Goal: Transaction & Acquisition: Purchase product/service

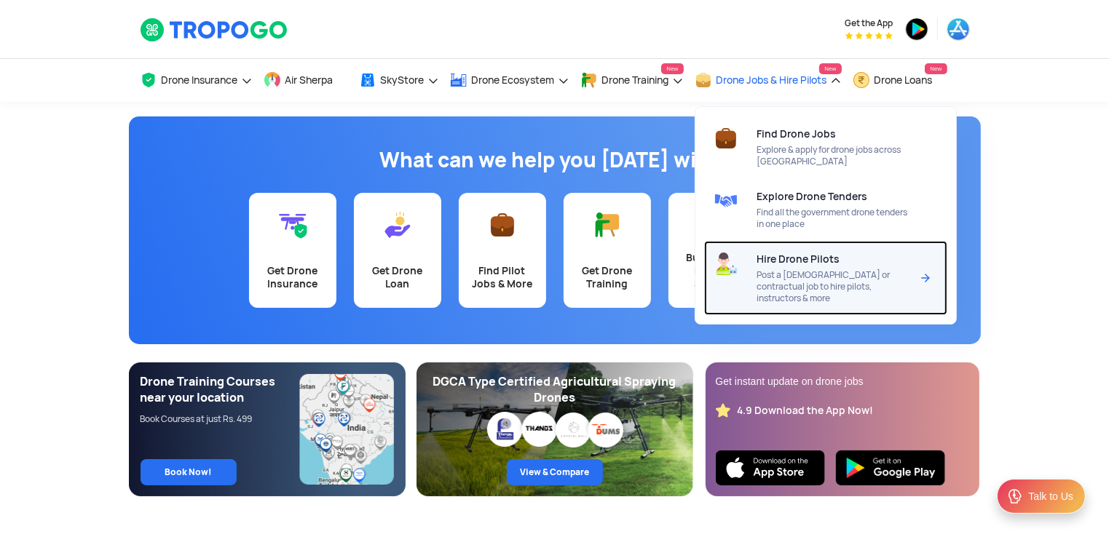
click at [812, 259] on span "Hire Drone Pilots" at bounding box center [798, 259] width 83 height 12
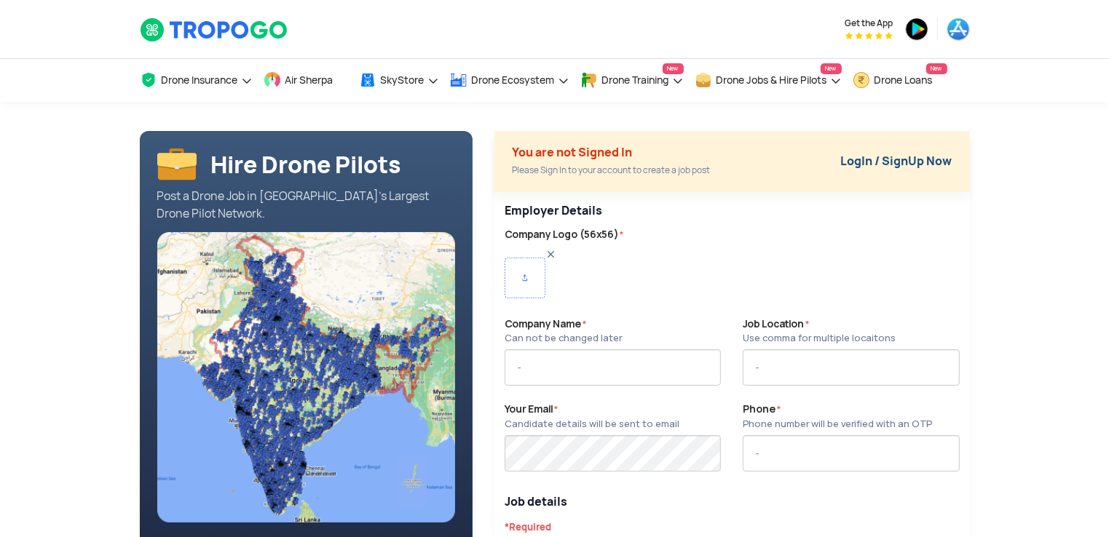
click at [903, 160] on link "LogIn / SignUp Now" at bounding box center [896, 161] width 111 height 15
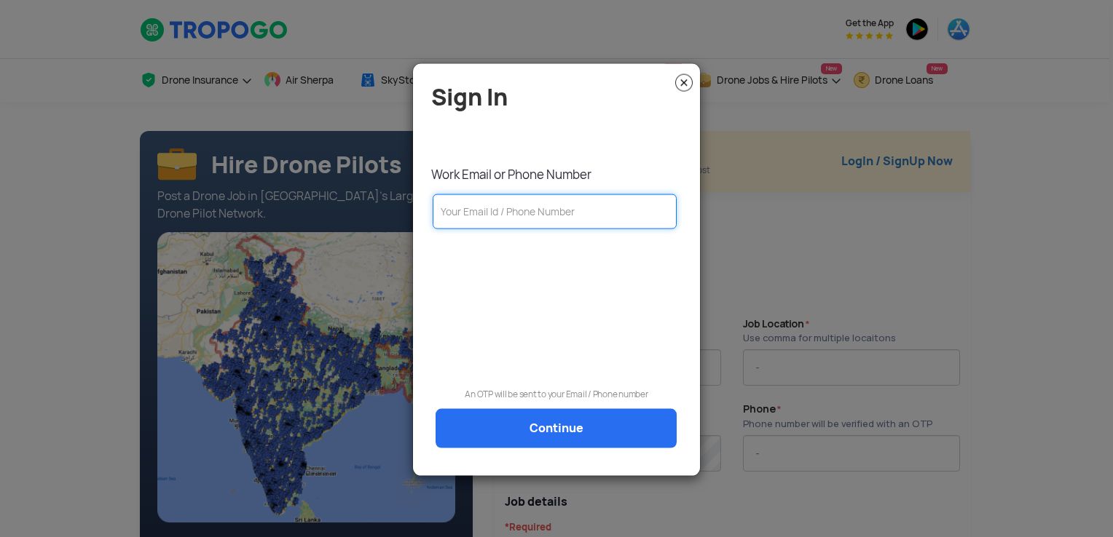
click at [564, 210] on input "text" at bounding box center [555, 211] width 244 height 35
type input "[PERSON_NAME][EMAIL_ADDRESS][DOMAIN_NAME]"
click at [545, 437] on link "Continue" at bounding box center [555, 428] width 241 height 39
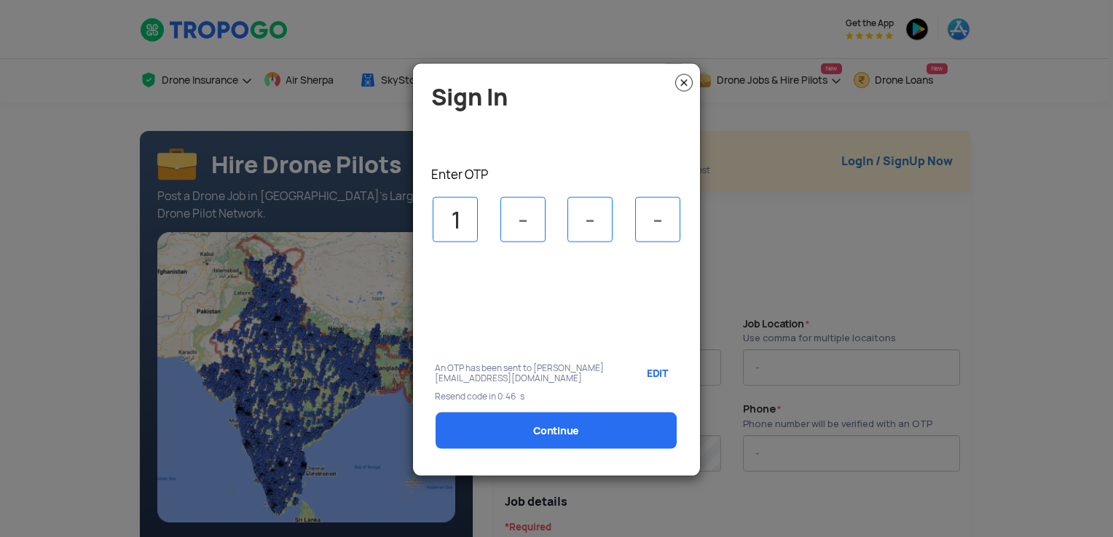
type input "1"
type input "6"
type input "4"
type input "3"
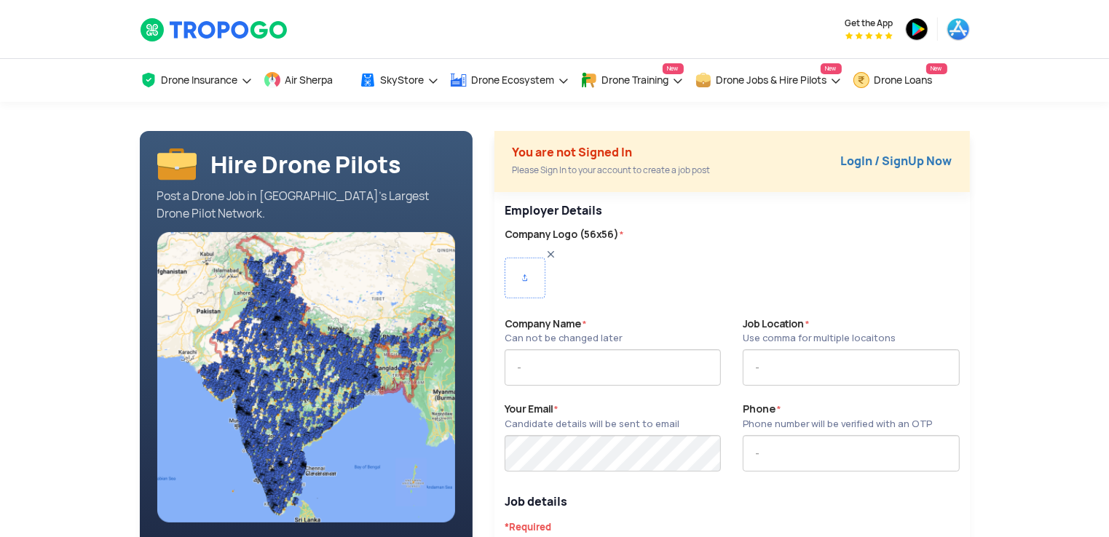
type input "VOLAR ALTA PRIVATE LIMITED"
type input "8208116201"
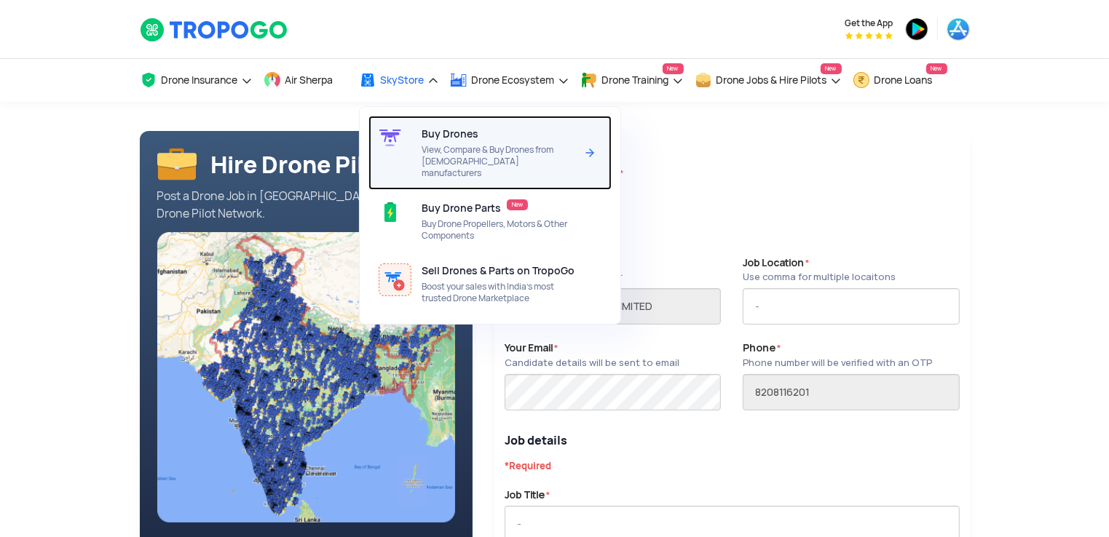
click at [457, 133] on span "Buy Drones" at bounding box center [450, 134] width 57 height 12
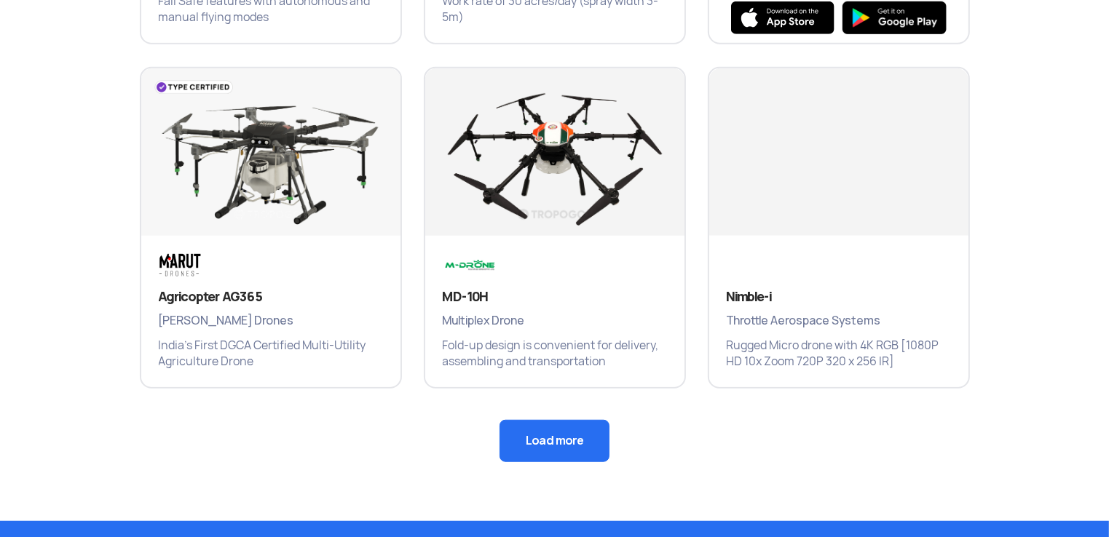
scroll to position [1011, 0]
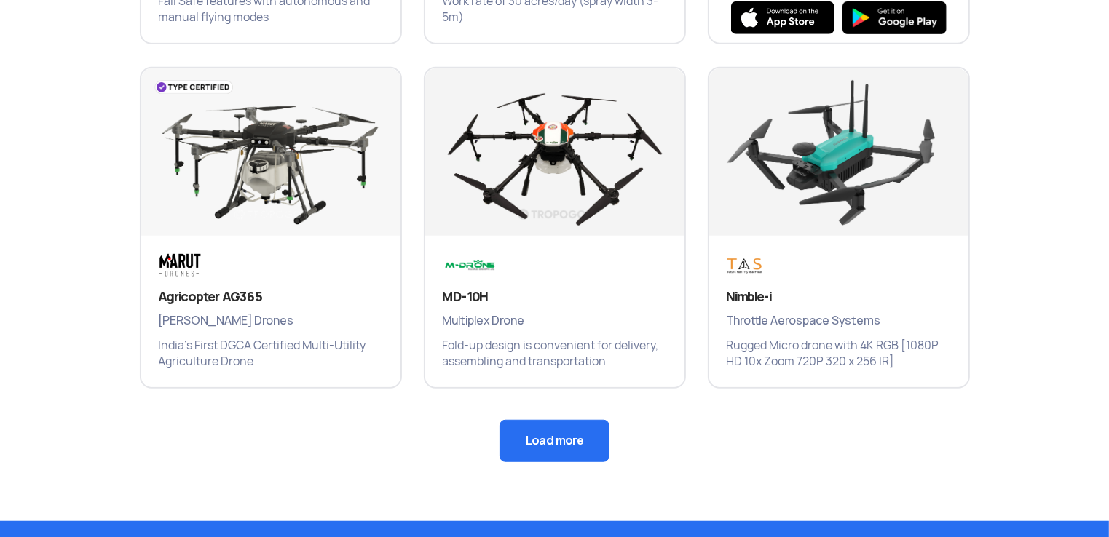
click at [530, 438] on button "Load more" at bounding box center [555, 441] width 110 height 42
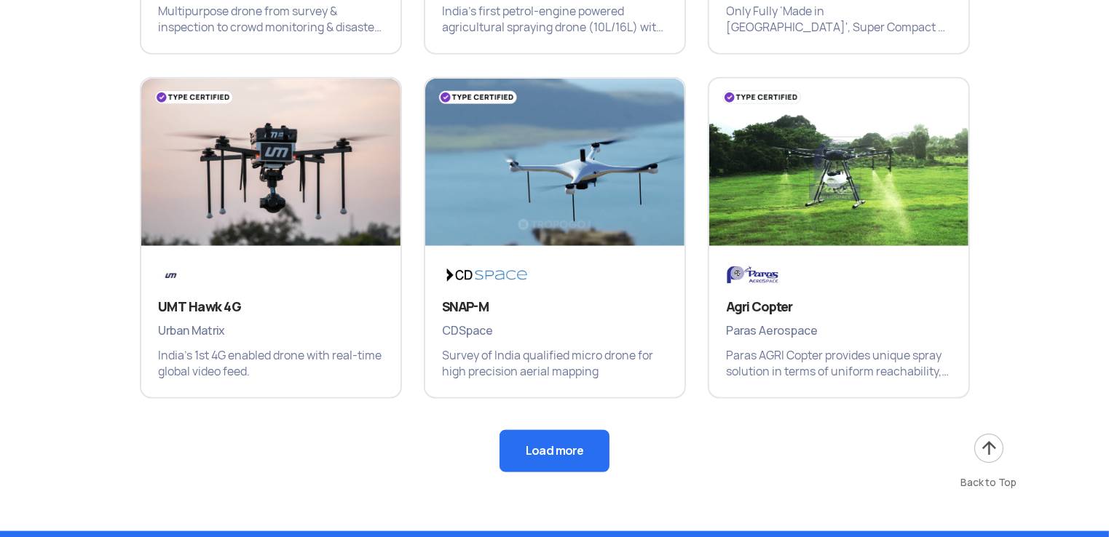
scroll to position [1691, 0]
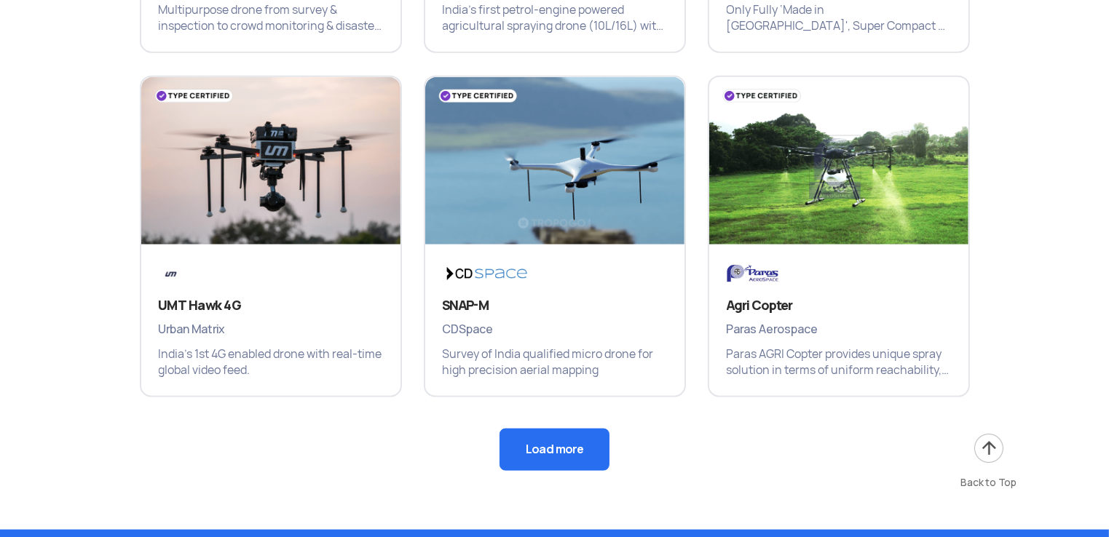
click at [583, 441] on button "Load more" at bounding box center [555, 450] width 110 height 42
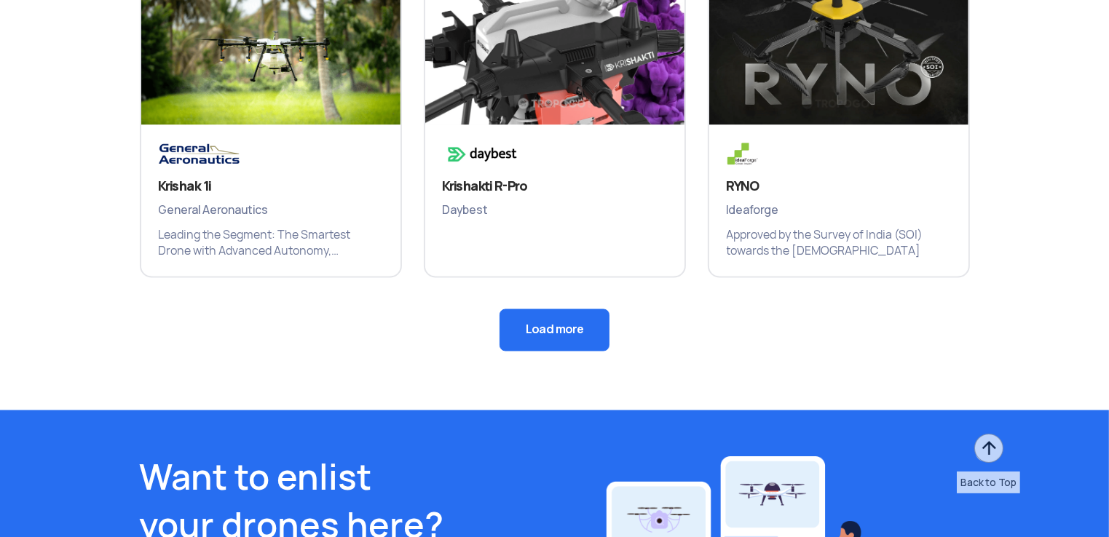
scroll to position [2504, 0]
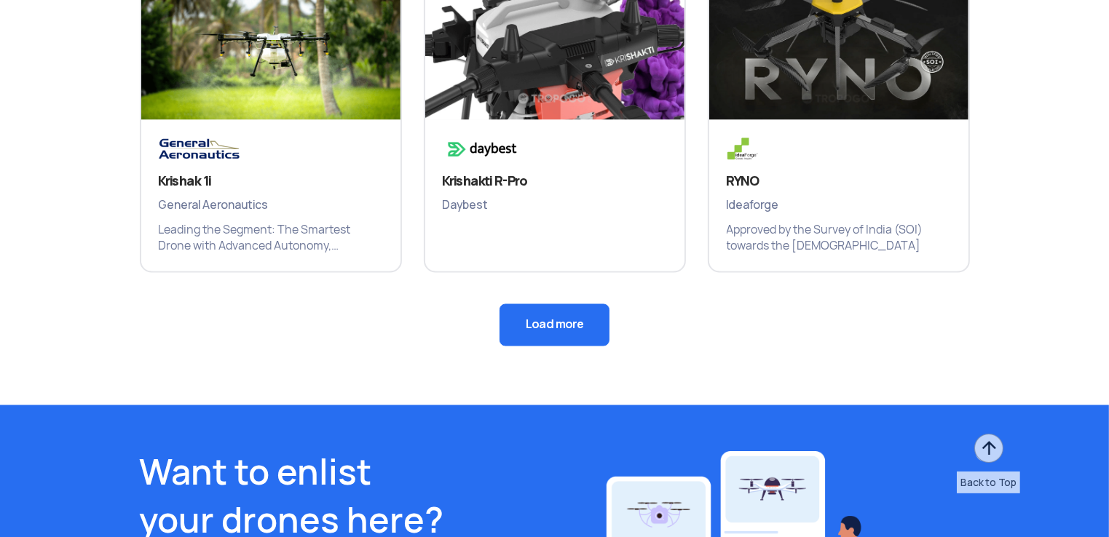
click at [564, 342] on button "Load more" at bounding box center [555, 325] width 110 height 42
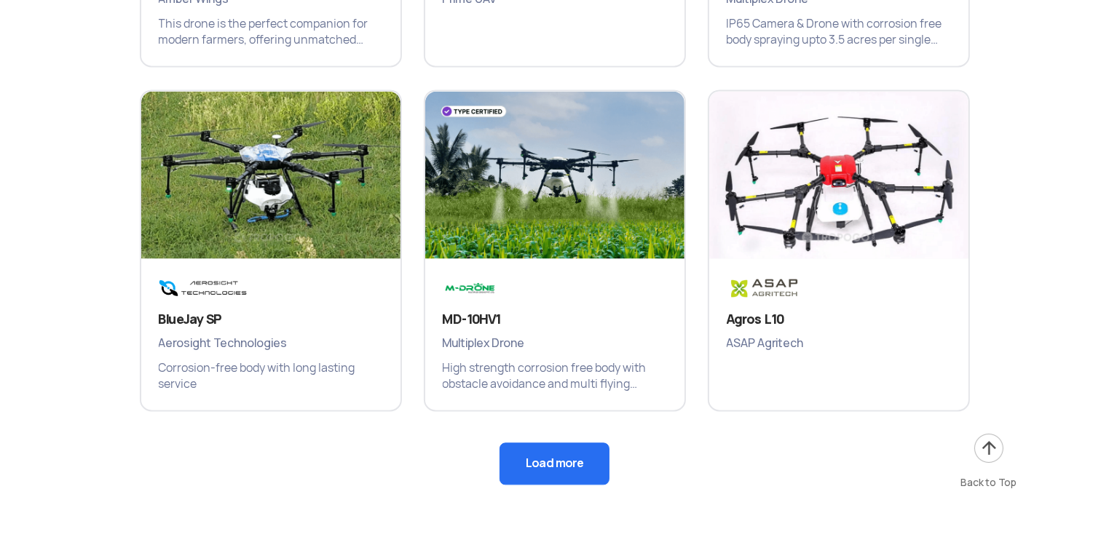
scroll to position [3058, 0]
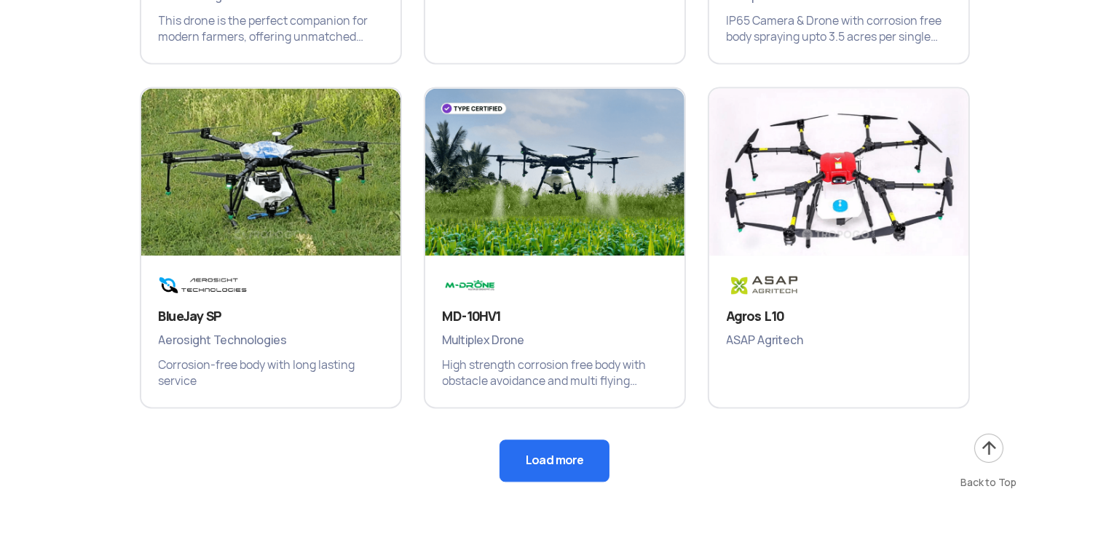
click at [561, 457] on button "Load more" at bounding box center [555, 461] width 110 height 42
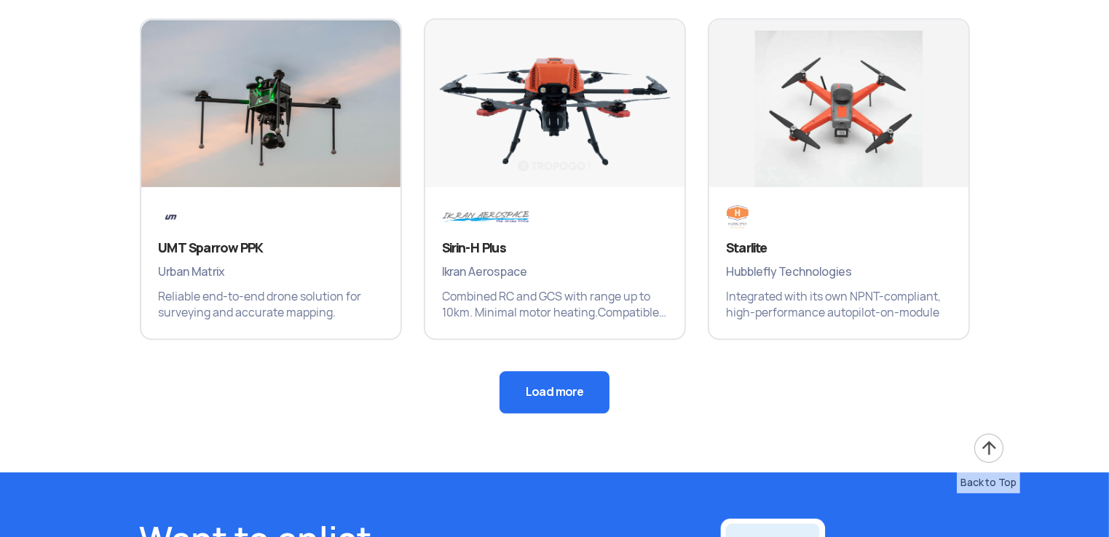
scroll to position [3819, 0]
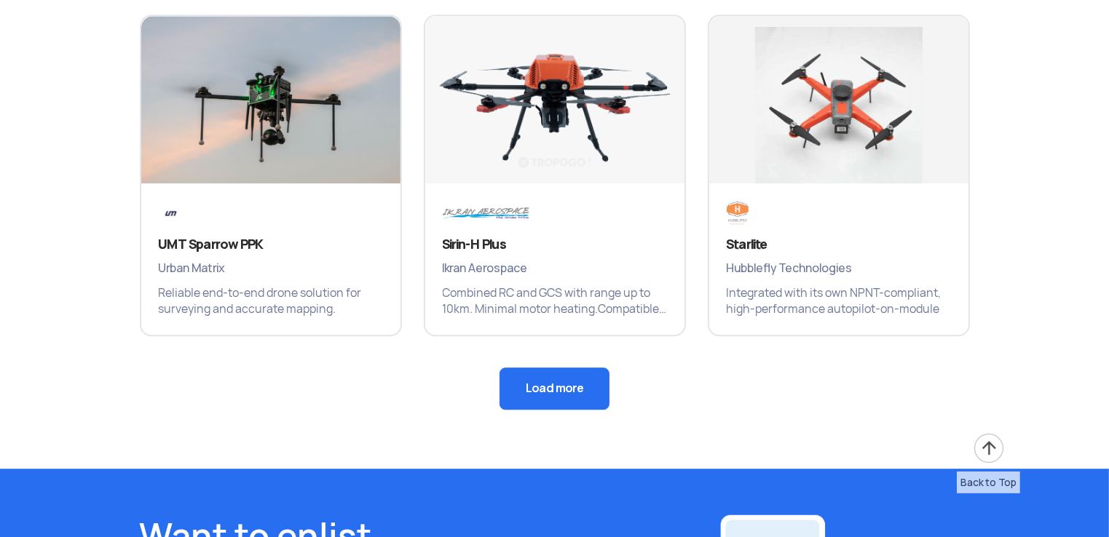
click at [579, 385] on button "Load more" at bounding box center [555, 389] width 110 height 42
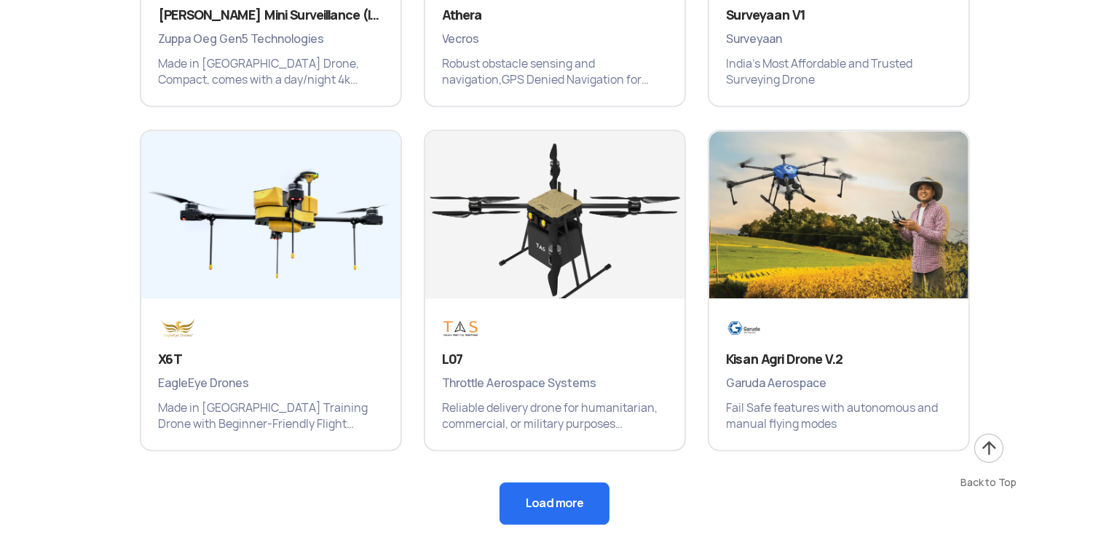
scroll to position [4394, 0]
click at [578, 502] on button "Load more" at bounding box center [555, 503] width 110 height 42
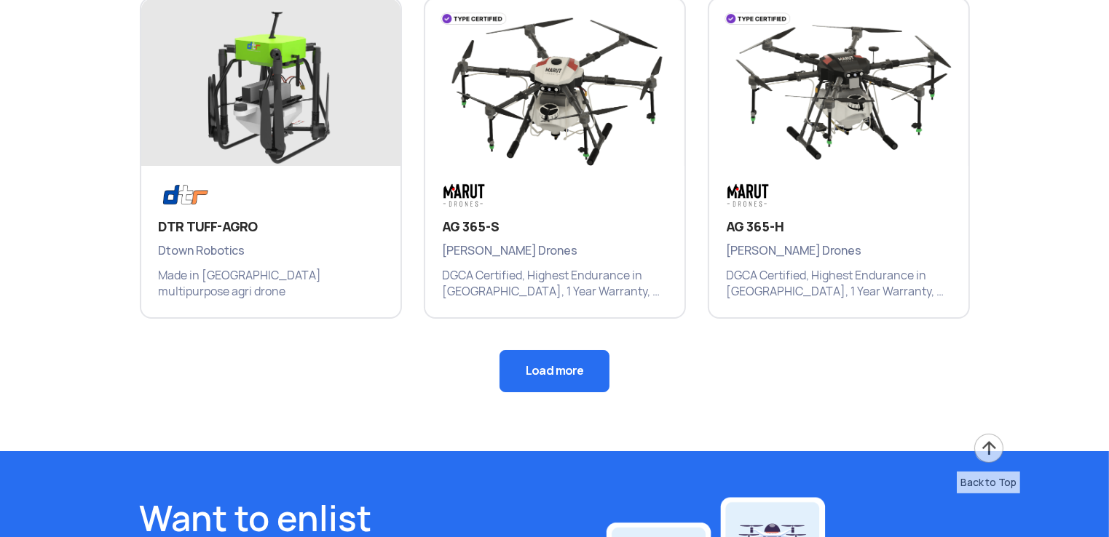
scroll to position [5220, 0]
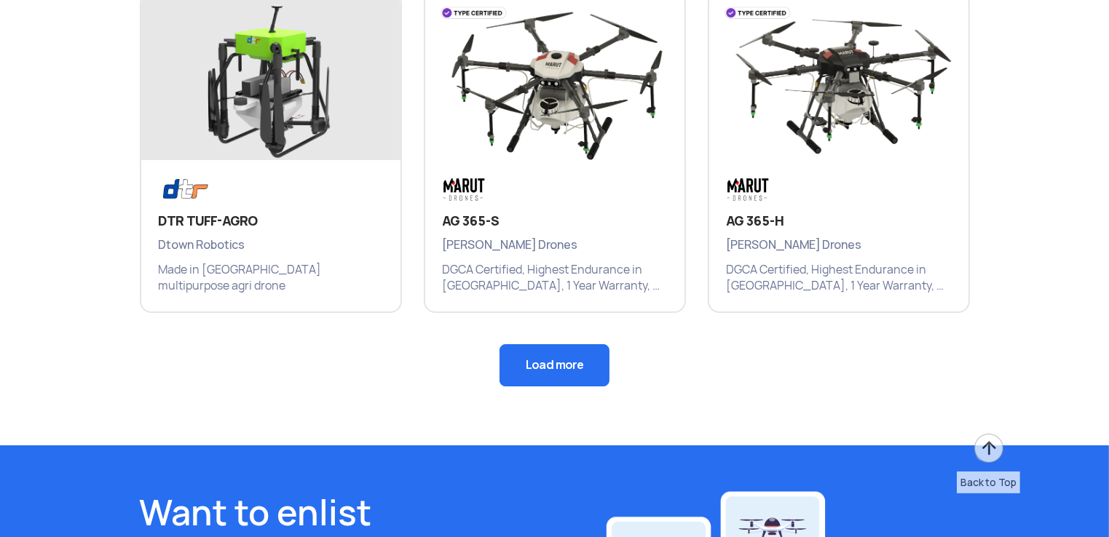
click at [568, 356] on button "Load more" at bounding box center [555, 365] width 110 height 42
